Goal: Task Accomplishment & Management: Manage account settings

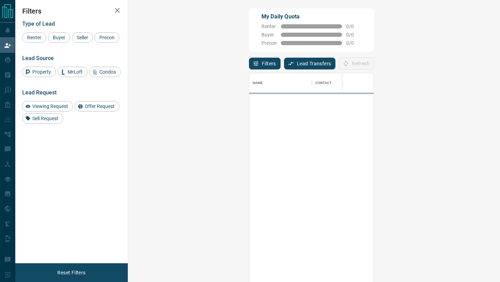
scroll to position [214, 357]
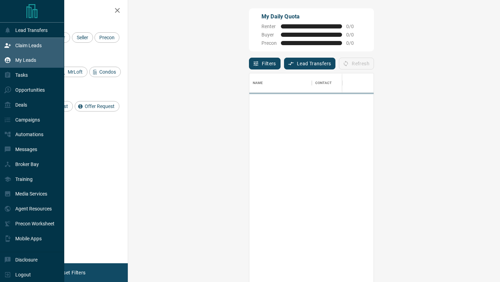
click at [22, 63] on p "My Leads" at bounding box center [25, 60] width 21 height 6
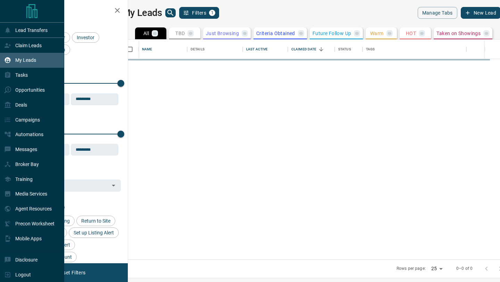
scroll to position [220, 369]
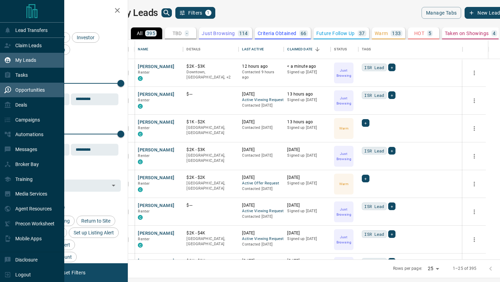
click at [24, 89] on p "Opportunities" at bounding box center [30, 90] width 30 height 6
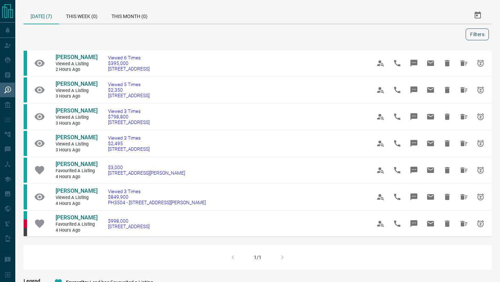
click at [483, 35] on button "Filters" at bounding box center [477, 34] width 23 height 12
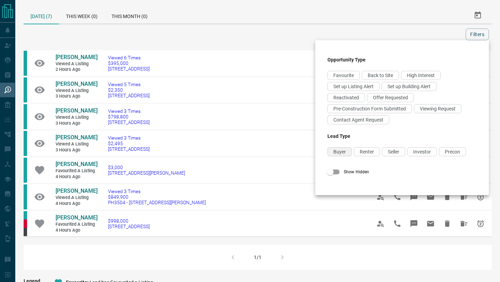
click at [343, 151] on span "Buyer" at bounding box center [340, 152] width 13 height 6
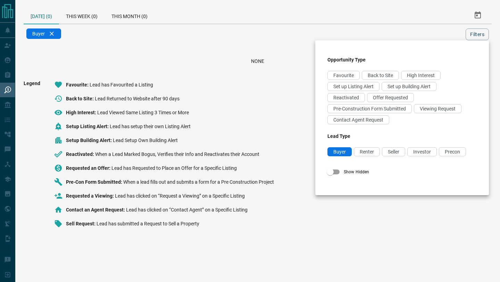
click at [83, 17] on div at bounding box center [250, 141] width 500 height 282
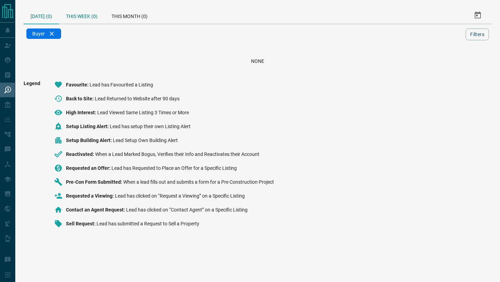
click at [73, 11] on div "This Week (0)" at bounding box center [82, 15] width 46 height 17
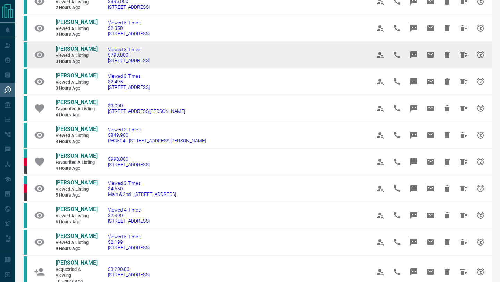
scroll to position [63, 0]
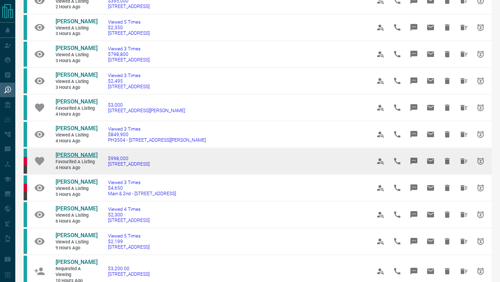
click at [70, 157] on span "[PERSON_NAME]" at bounding box center [77, 155] width 42 height 7
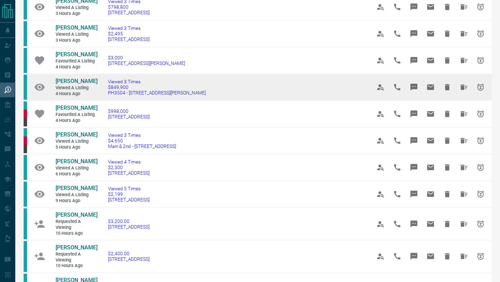
scroll to position [0, 0]
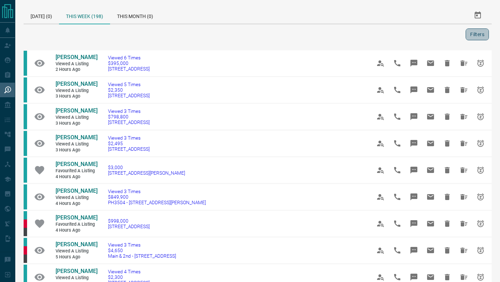
click at [487, 34] on button "Filters" at bounding box center [477, 34] width 23 height 12
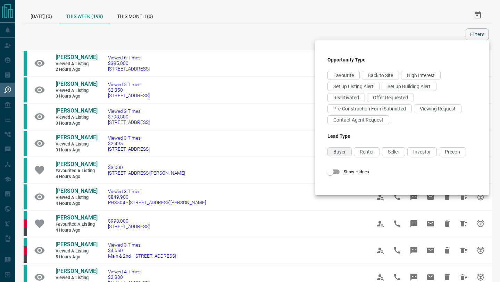
click at [338, 153] on span "Buyer" at bounding box center [340, 152] width 13 height 6
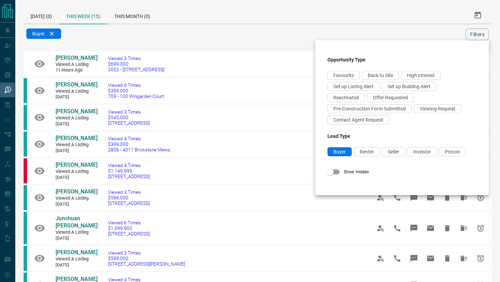
click at [234, 31] on div at bounding box center [250, 141] width 500 height 282
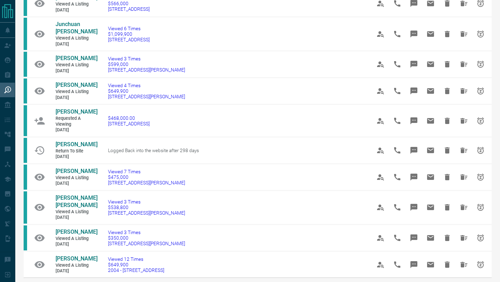
scroll to position [200, 0]
